Goal: Task Accomplishment & Management: Manage account settings

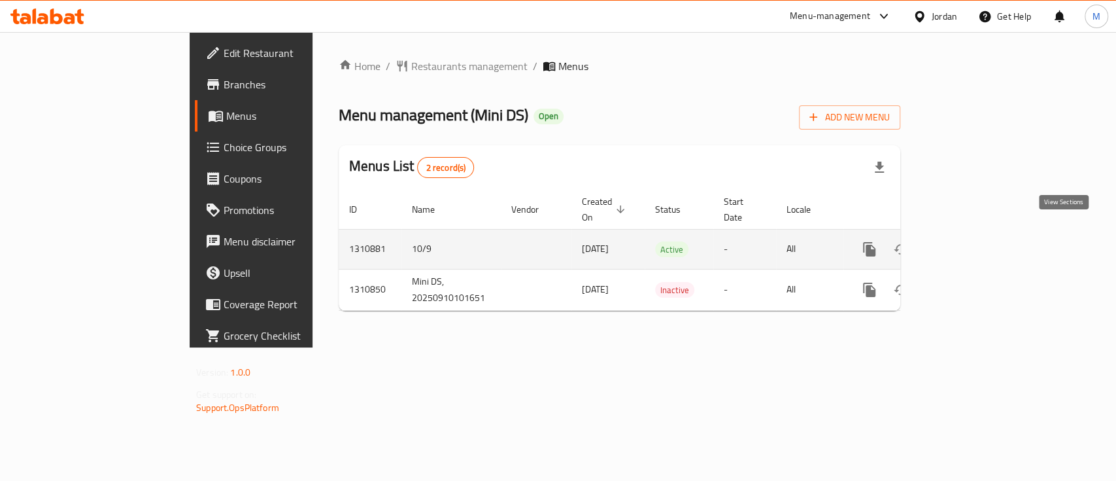
click at [970, 243] on icon "enhanced table" at bounding box center [964, 249] width 12 height 12
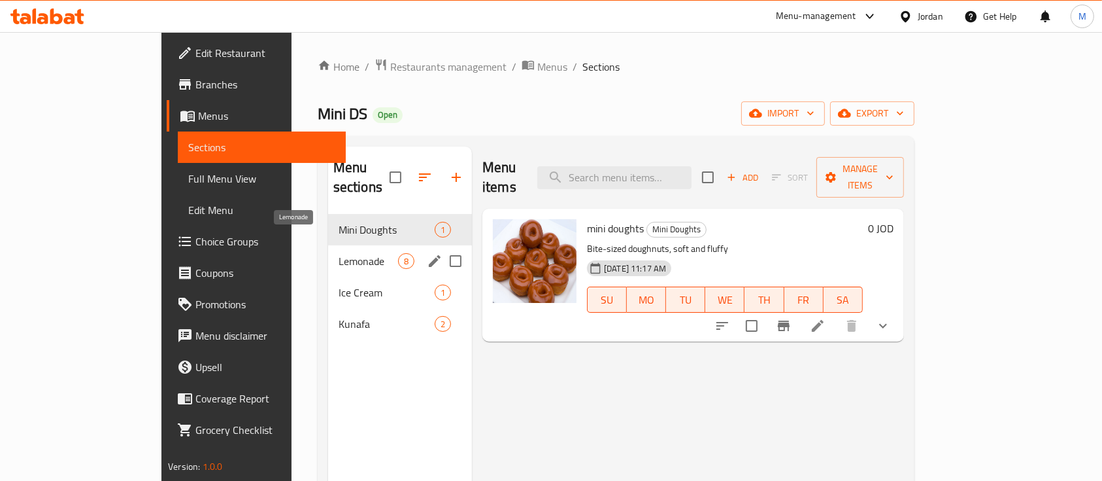
click at [339, 253] on span "Lemonade" at bounding box center [369, 261] width 60 height 16
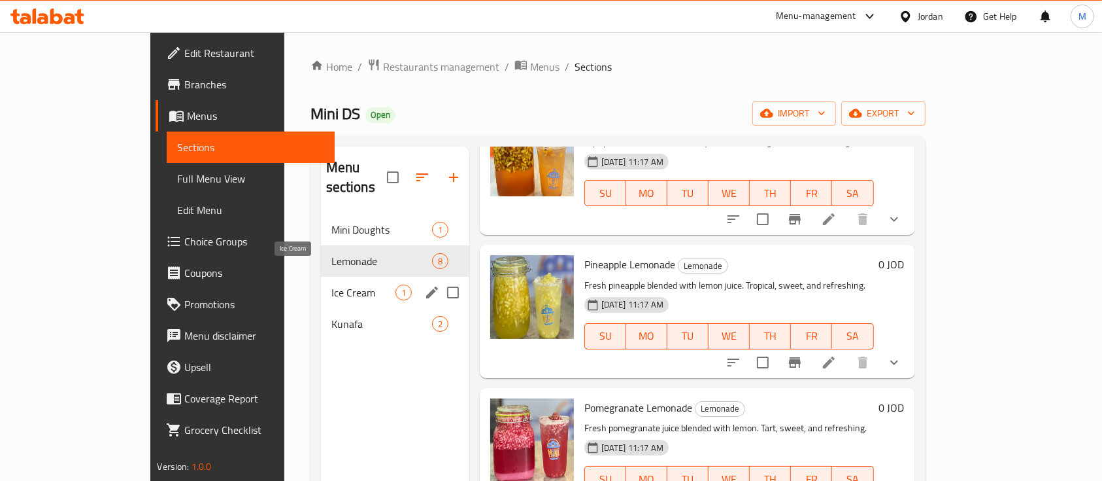
click at [332, 284] on span "Ice Cream" at bounding box center [364, 292] width 64 height 16
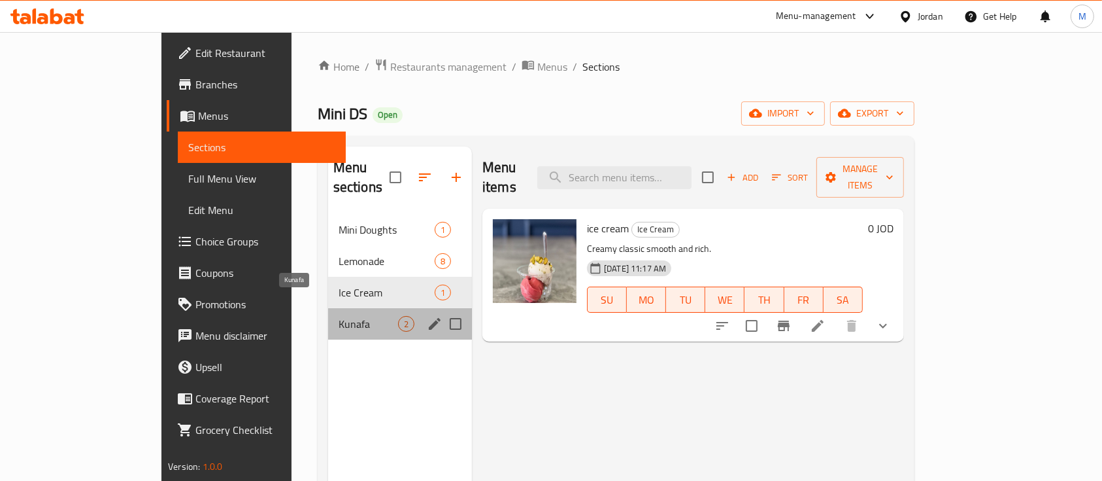
click at [339, 316] on span "Kunafa" at bounding box center [369, 324] width 60 height 16
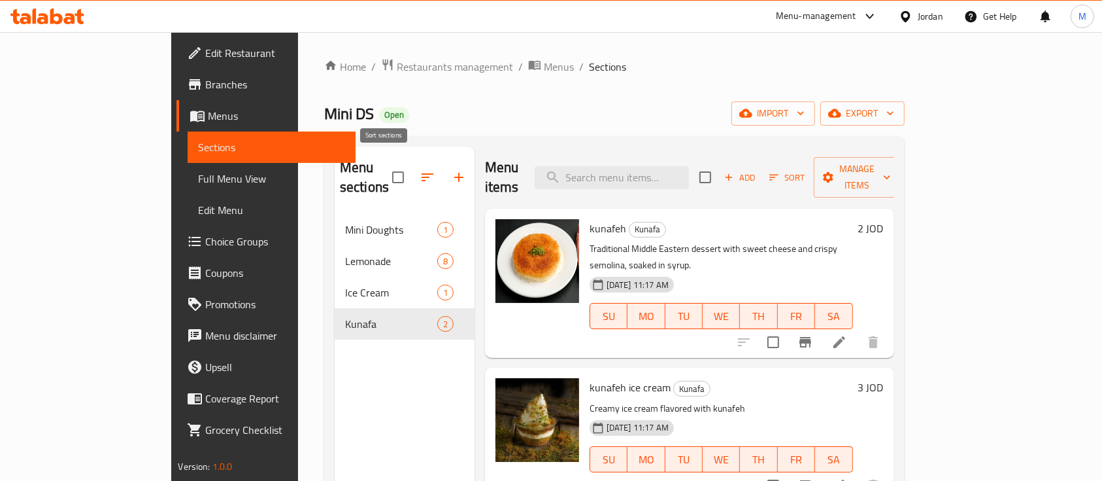
click at [420, 169] on icon "button" at bounding box center [428, 177] width 16 height 16
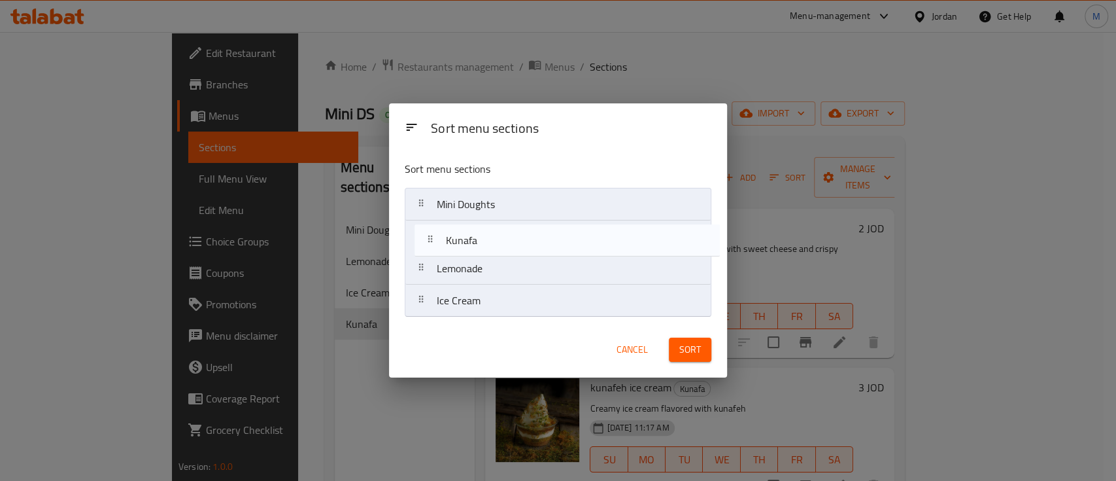
drag, startPoint x: 453, startPoint y: 309, endPoint x: 461, endPoint y: 242, distance: 67.8
click at [461, 242] on nav "Mini Doughts Lemonade Ice Cream Kunafa" at bounding box center [558, 252] width 307 height 129
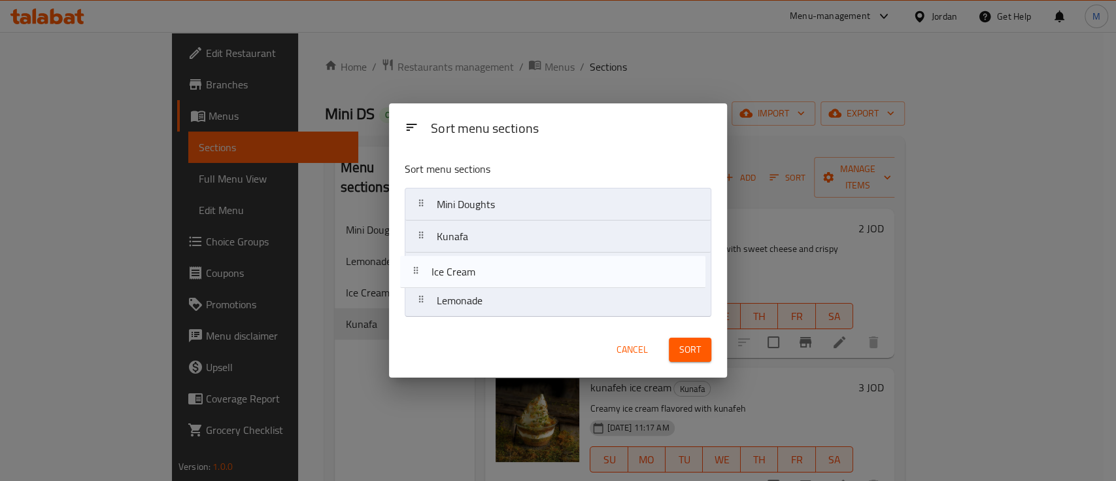
drag, startPoint x: 583, startPoint y: 311, endPoint x: 574, endPoint y: 279, distance: 33.8
click at [574, 279] on nav "Mini Doughts Kunafa Lemonade Ice Cream" at bounding box center [558, 252] width 307 height 129
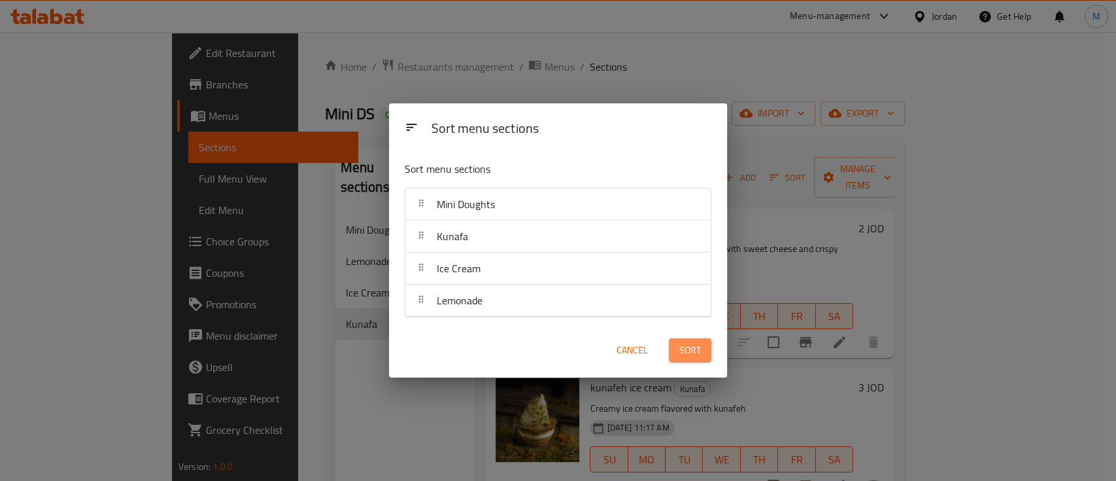
click at [699, 350] on span "Sort" at bounding box center [690, 350] width 22 height 16
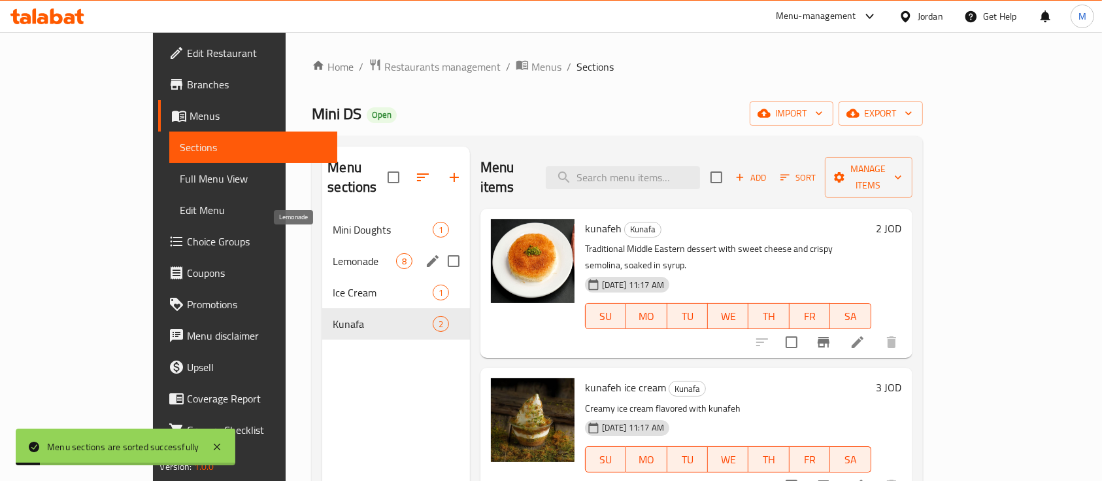
click at [333, 253] on span "Lemonade" at bounding box center [364, 261] width 63 height 16
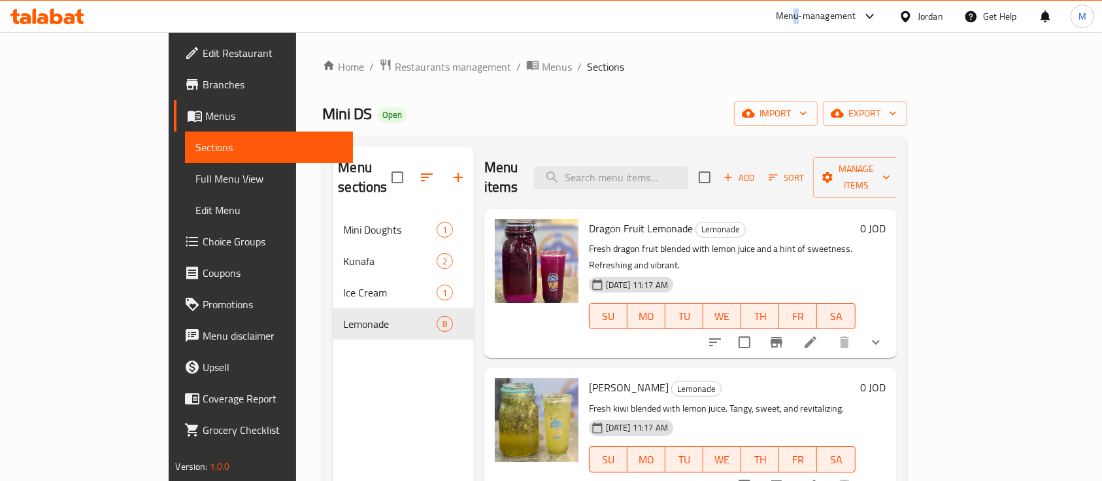
drag, startPoint x: 795, startPoint y: 12, endPoint x: 796, endPoint y: 25, distance: 12.5
click at [796, 12] on div "Menu-management" at bounding box center [816, 17] width 80 height 16
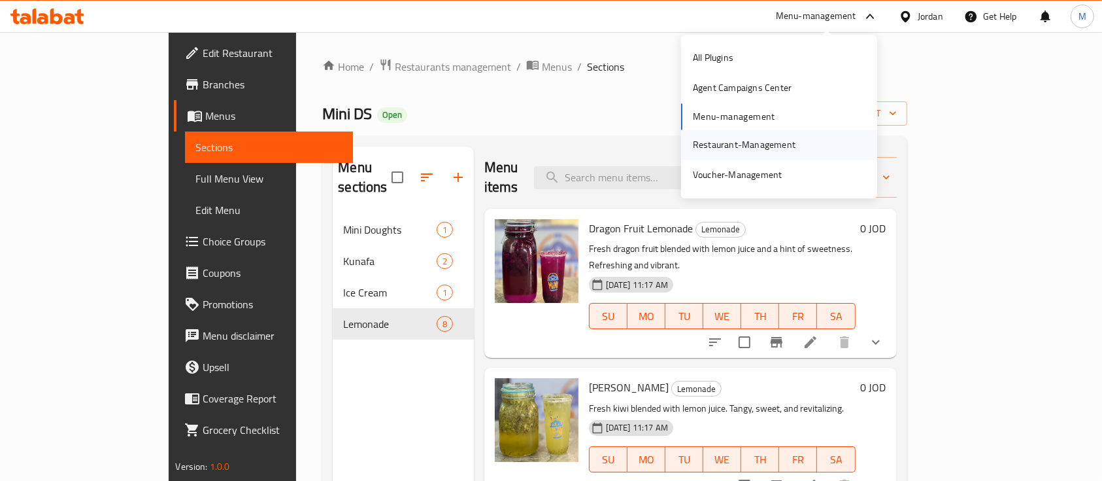
click at [738, 146] on div "Restaurant-Management" at bounding box center [744, 144] width 103 height 14
